Goal: Navigation & Orientation: Find specific page/section

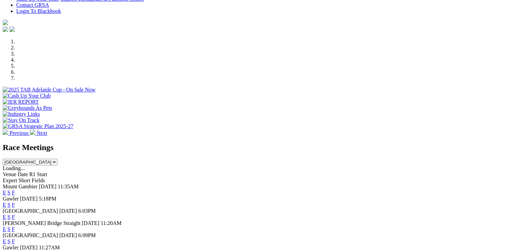
scroll to position [203, 0]
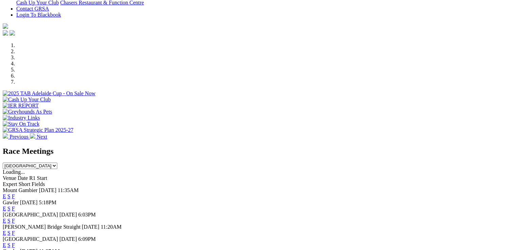
click at [15, 206] on link "F" at bounding box center [13, 209] width 3 height 6
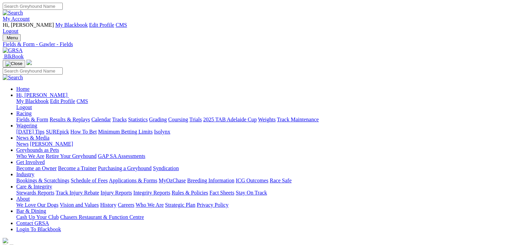
click at [458, 13] on div "My Account Hi, [PERSON_NAME] My Blackbook Edit Profile CMS Logout" at bounding box center [257, 19] width 508 height 32
click at [30, 16] on link "My Account" at bounding box center [16, 19] width 27 height 6
